Goal: Communication & Community: Answer question/provide support

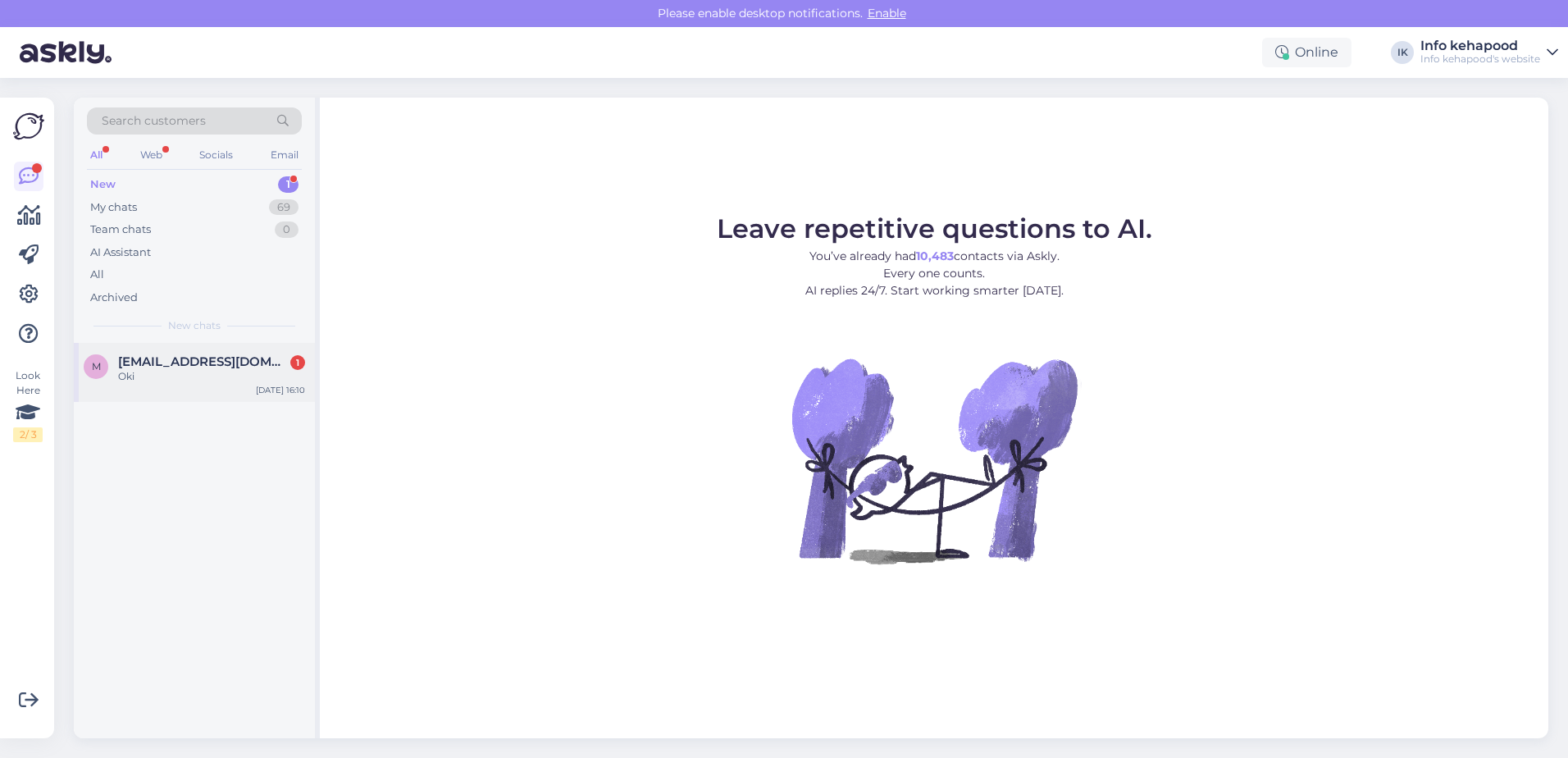
click at [207, 354] on span "[EMAIL_ADDRESS][DOMAIN_NAME]" at bounding box center [203, 361] width 171 height 15
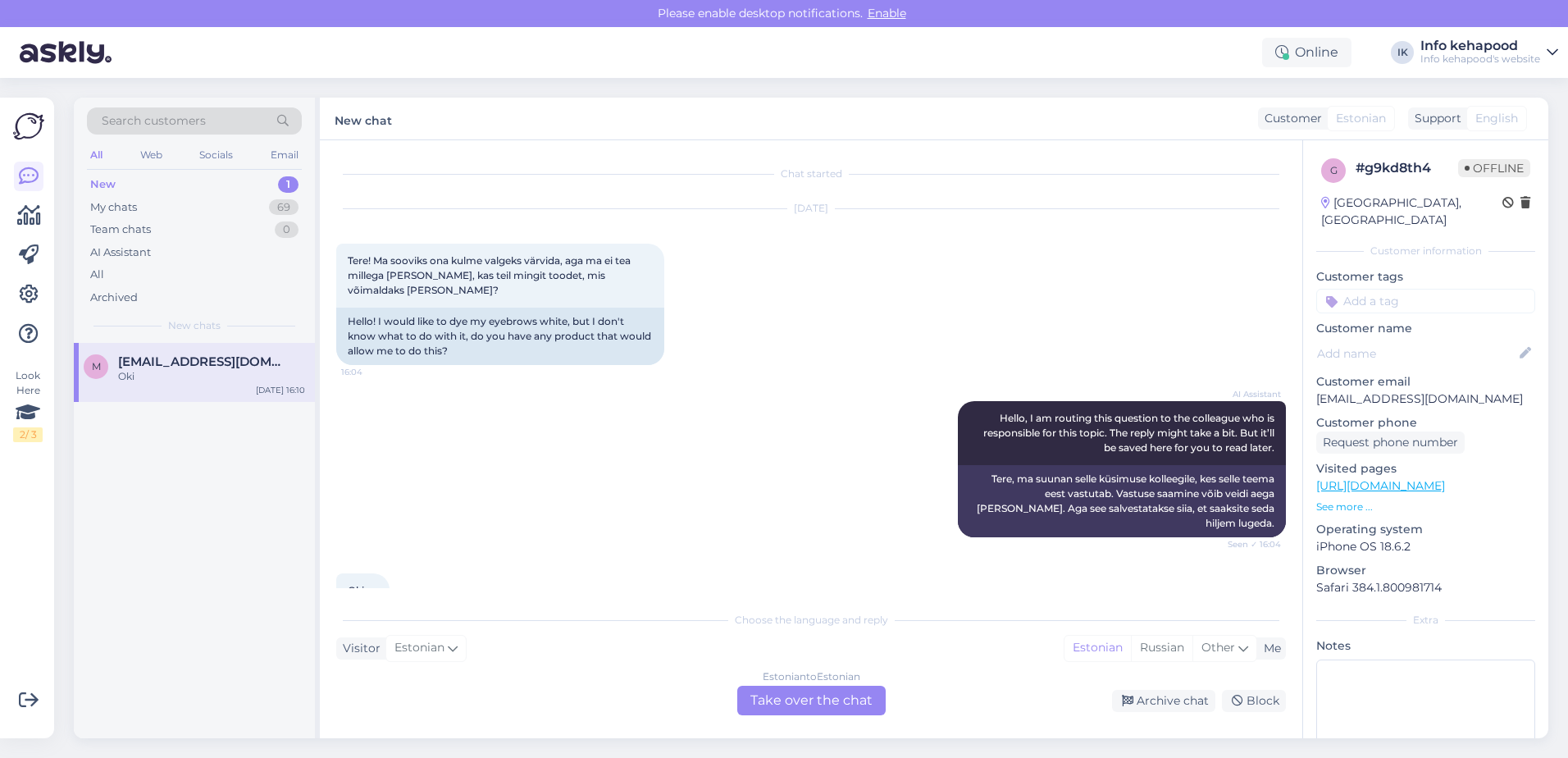
scroll to position [51, 0]
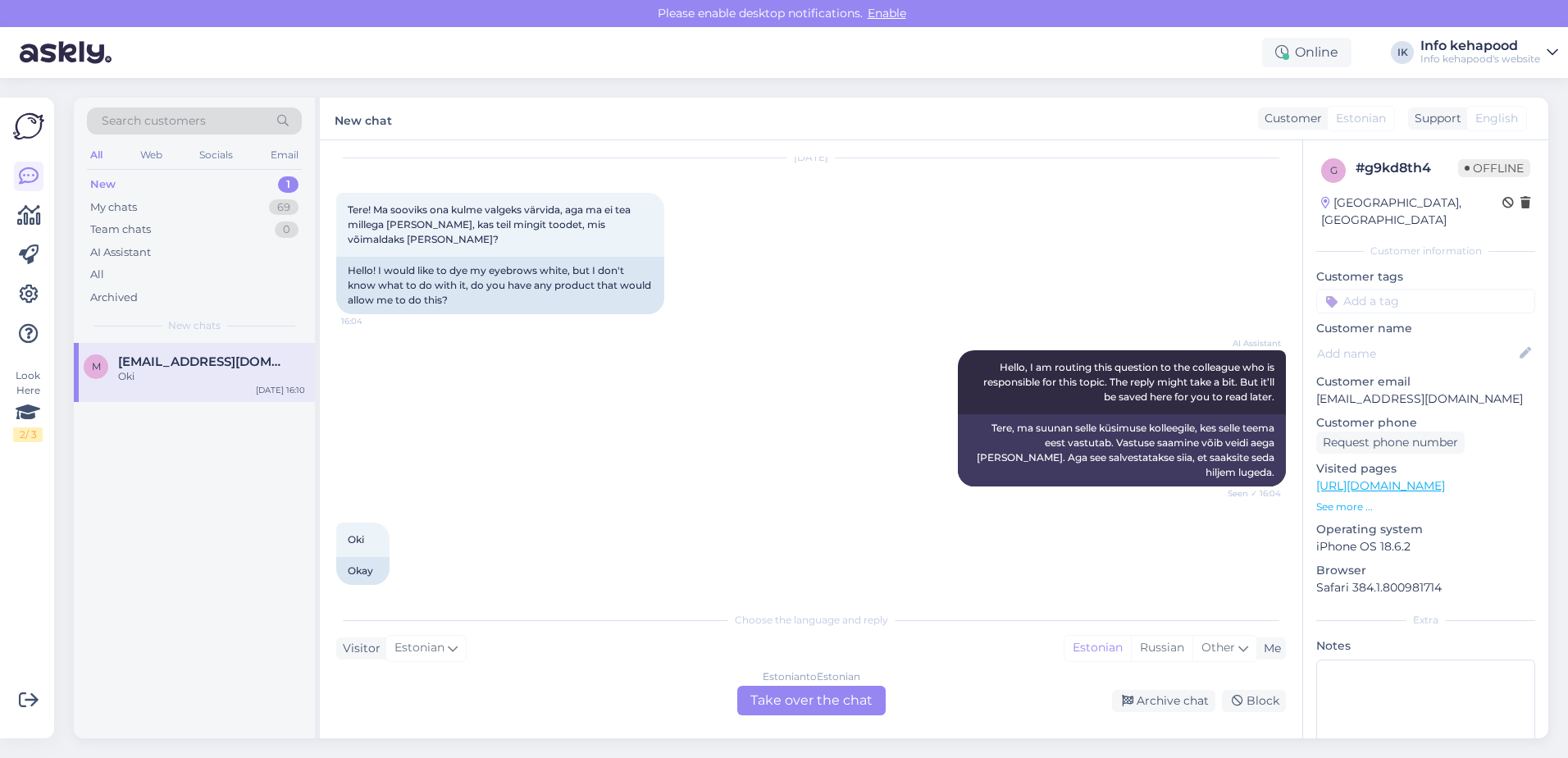
click at [775, 688] on div "Estonian to Estonian Take over the chat" at bounding box center [812, 700] width 149 height 30
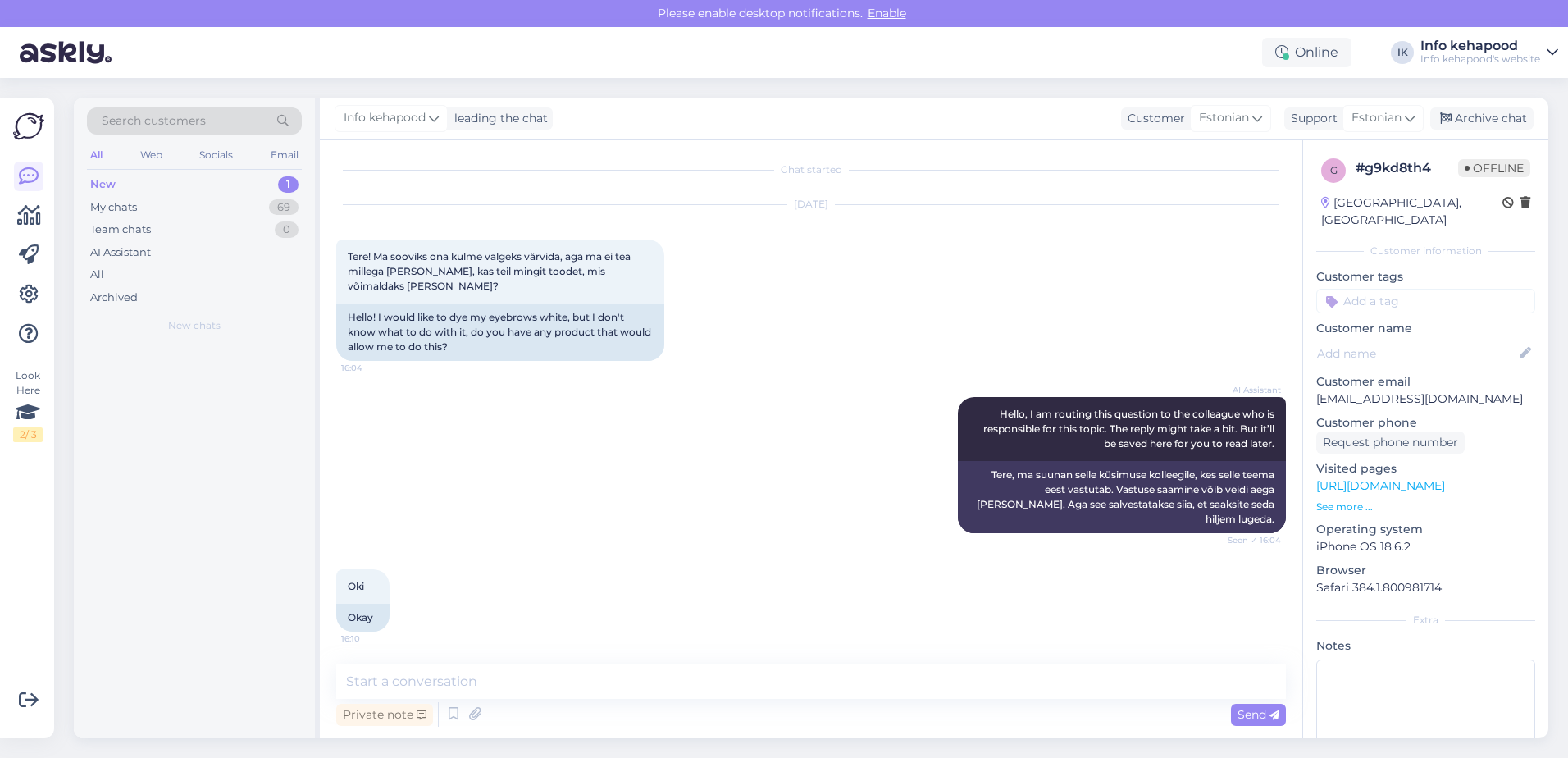
scroll to position [0, 0]
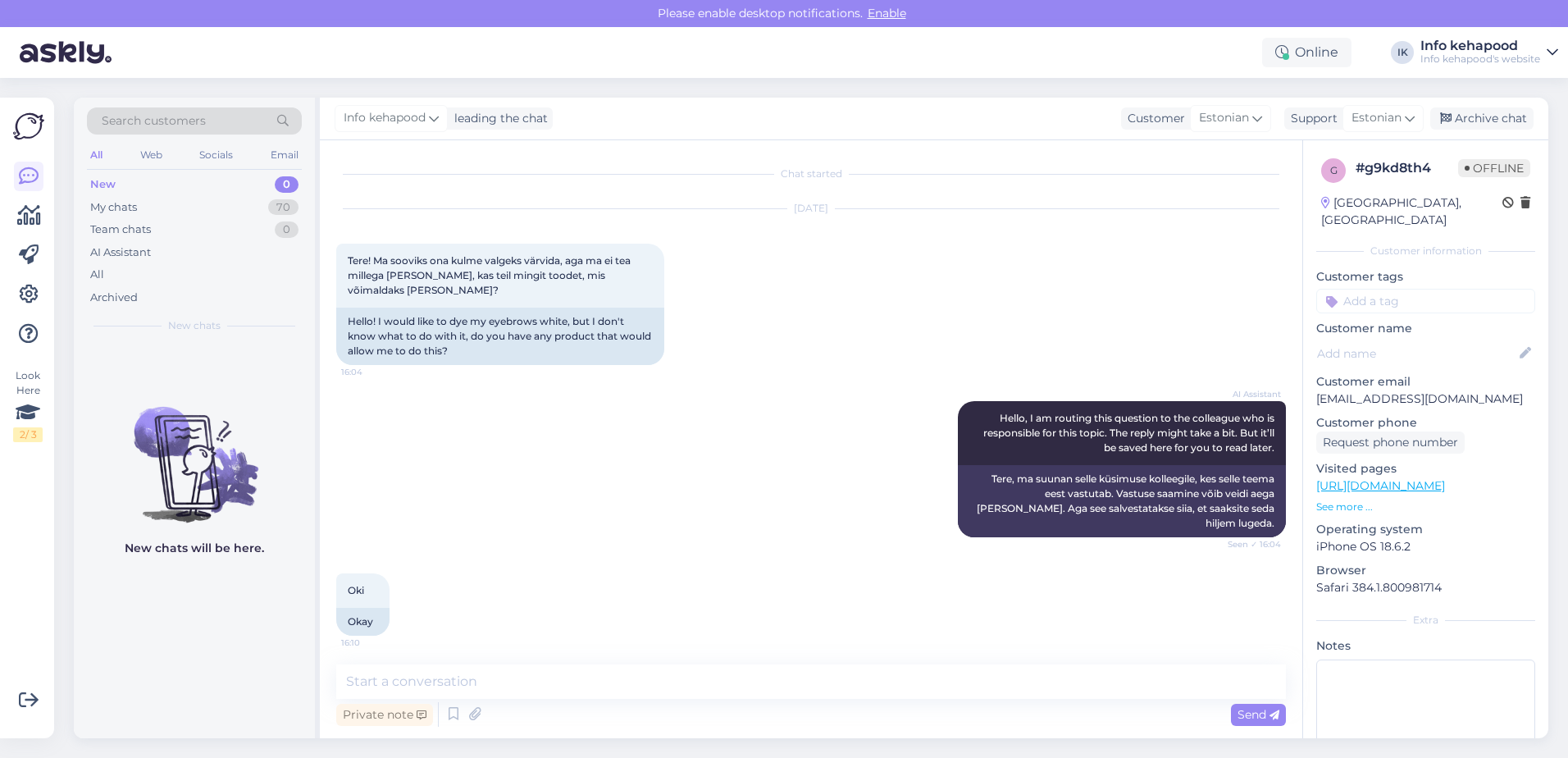
drag, startPoint x: 775, startPoint y: 688, endPoint x: 658, endPoint y: 654, distance: 121.8
click at [658, 654] on div "Chat started [DATE] Tere! Ma sooviks ona kulme valgeks värvida, aga ma ei tea m…" at bounding box center [811, 439] width 983 height 598
click at [630, 684] on textarea at bounding box center [811, 681] width 950 height 34
click at [425, 691] on textarea at bounding box center [811, 681] width 950 height 34
type textarea "Tere! Kahjuks eraldi toodet ei ole :="
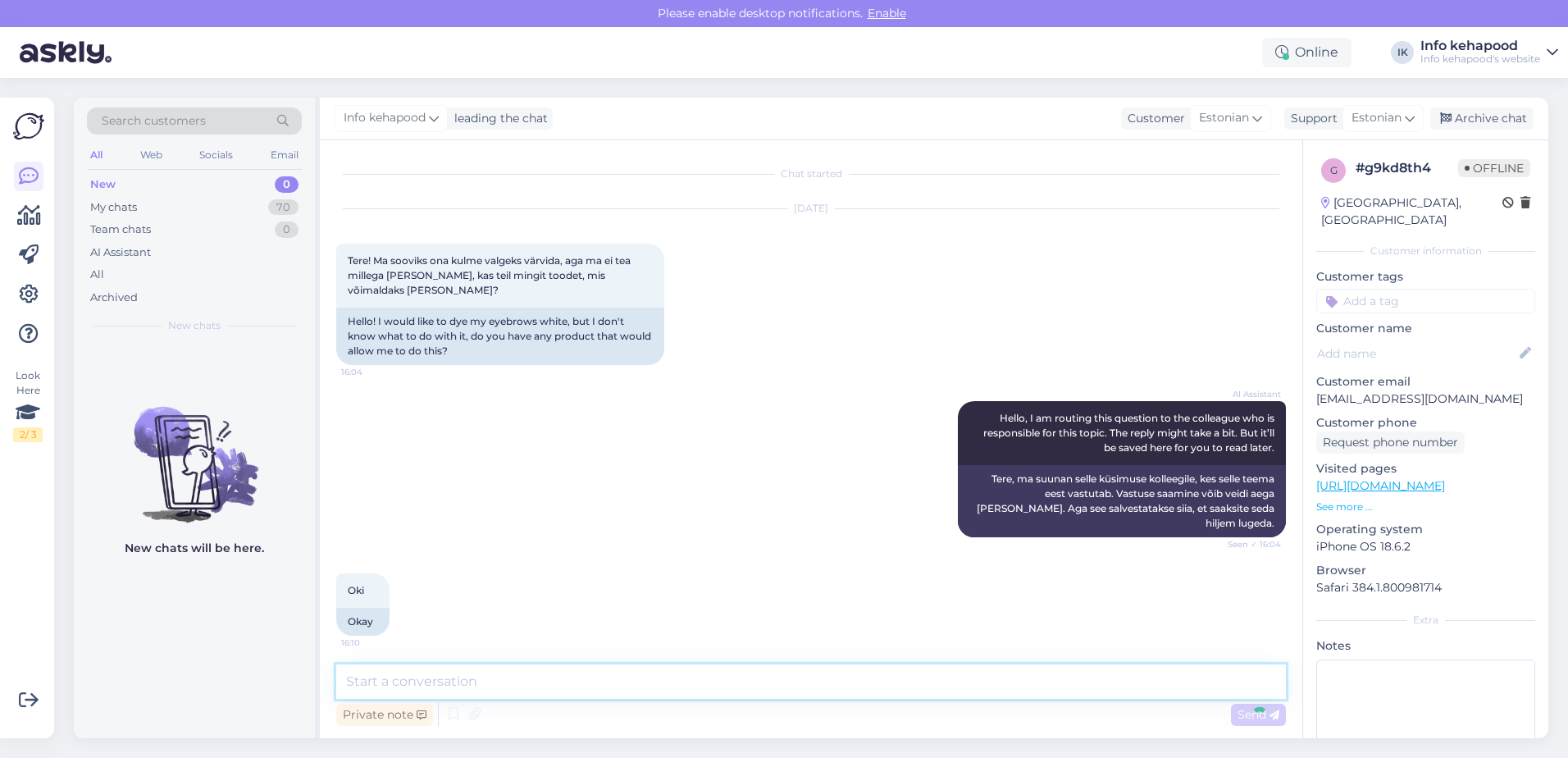
scroll to position [59, 0]
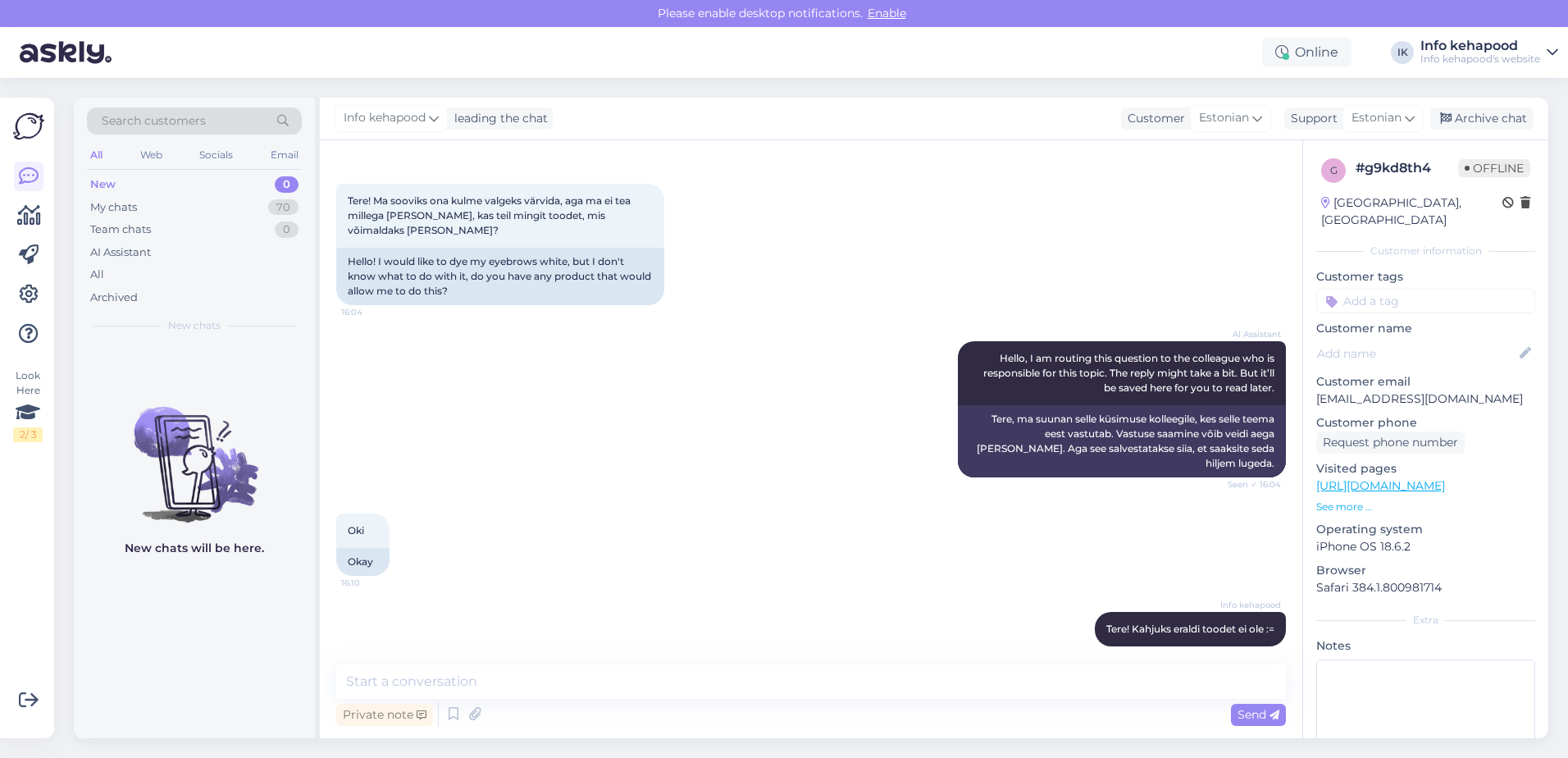
click at [1058, 615] on div "Info kehapood Tere! Kahjuks eraldi toodet ei ole := 16:20" at bounding box center [811, 629] width 950 height 71
click at [1063, 624] on icon at bounding box center [1067, 629] width 10 height 10
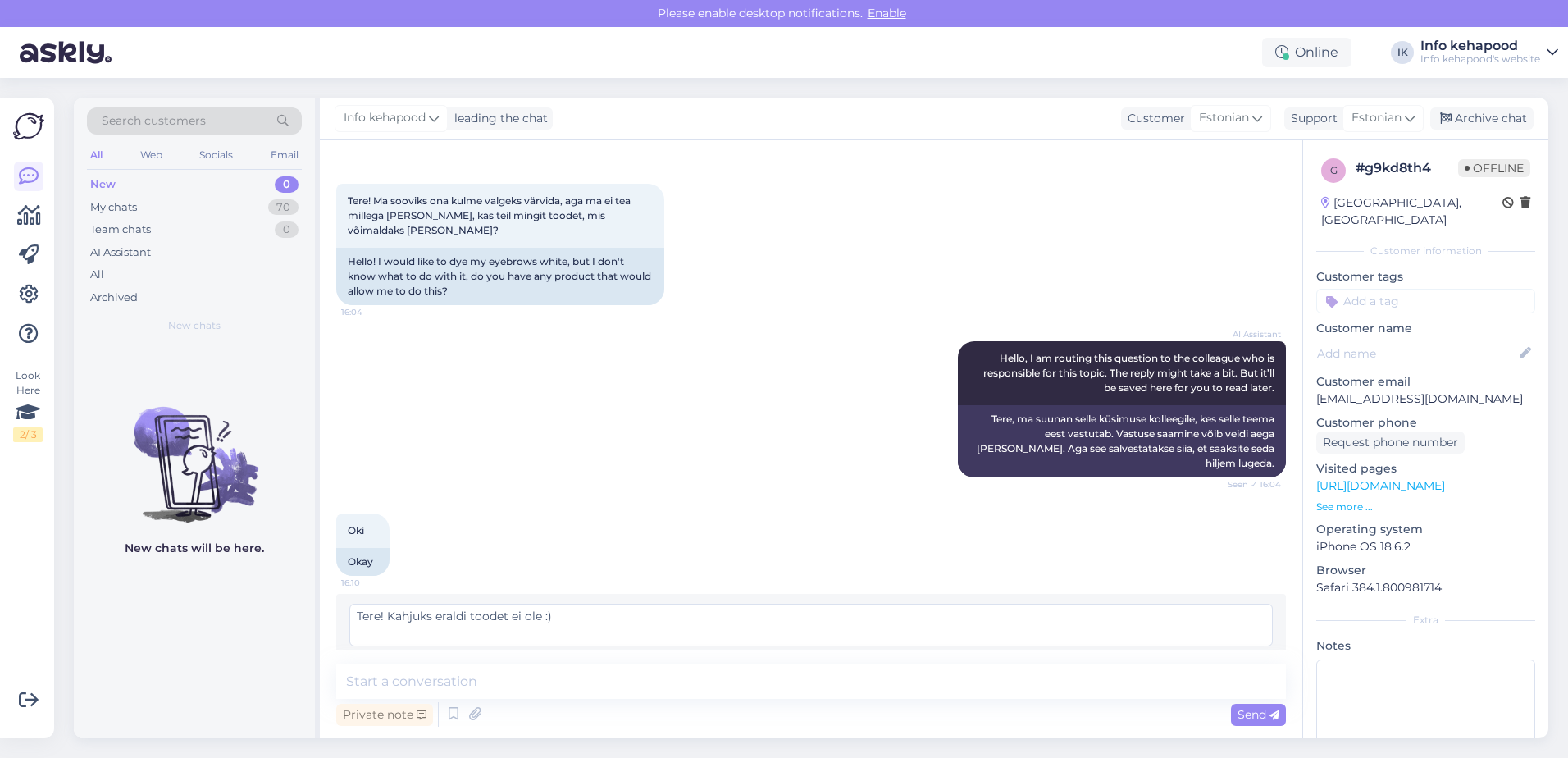
type textarea "Tere! Kahjuks eraldi toodet ei ole :)"
click at [1230, 653] on div "Edit" at bounding box center [1246, 664] width 54 height 22
